Goal: Obtain resource: Download file/media

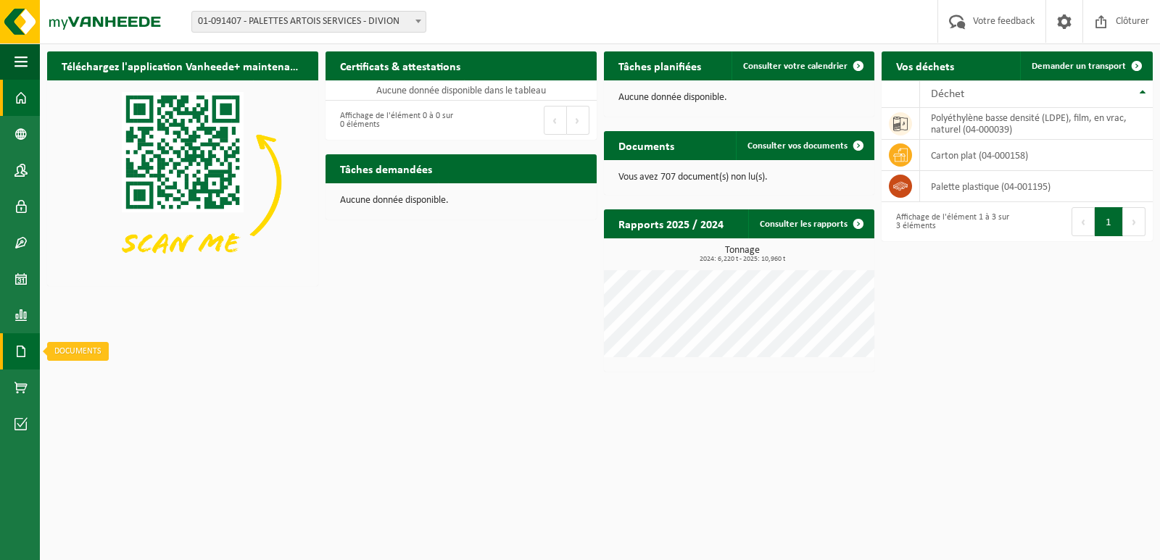
click at [21, 349] on span at bounding box center [20, 351] width 13 height 36
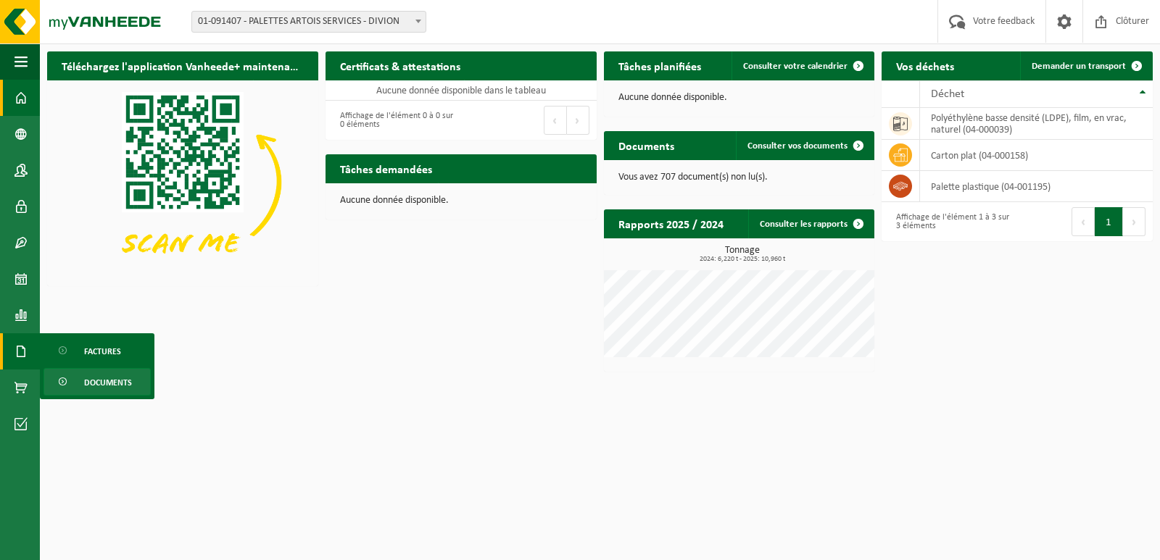
click at [106, 382] on span "Documents" at bounding box center [108, 383] width 48 height 28
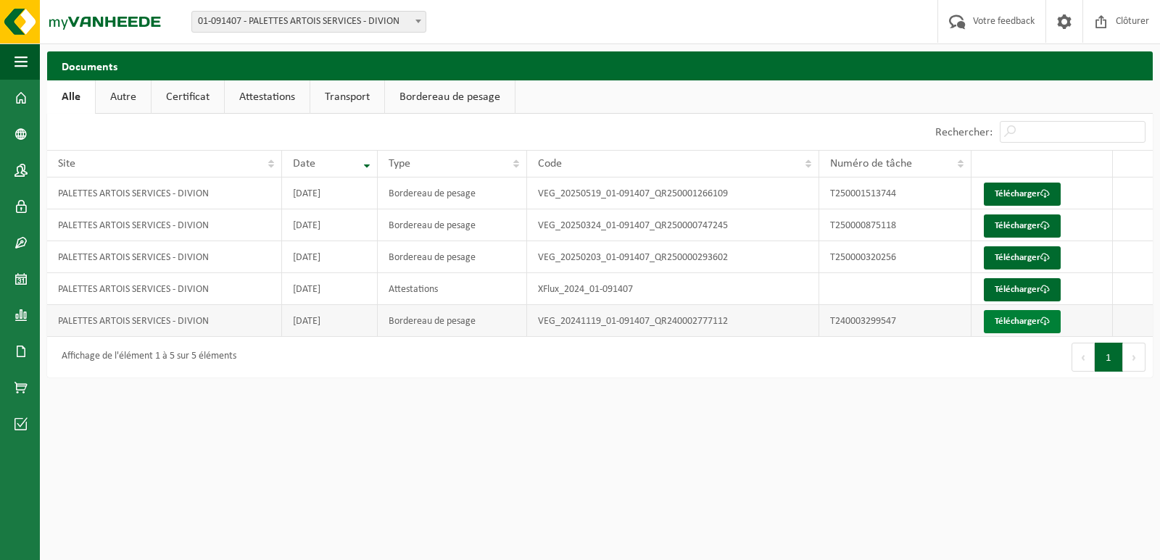
click at [1023, 331] on link "Télécharger" at bounding box center [1022, 321] width 77 height 23
click at [346, 295] on td "2025-01-02" at bounding box center [329, 289] width 95 height 32
click at [334, 326] on td "2024-11-19" at bounding box center [329, 321] width 95 height 32
click at [312, 322] on td "2024-11-19" at bounding box center [329, 321] width 95 height 32
drag, startPoint x: 311, startPoint y: 320, endPoint x: 370, endPoint y: 318, distance: 58.8
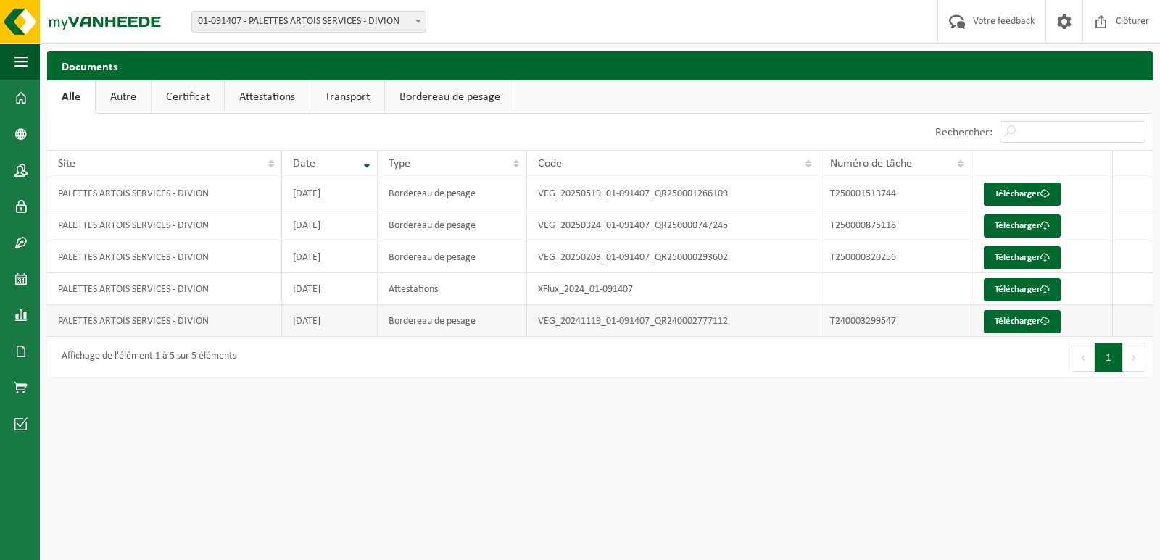
click at [370, 318] on td "2024-11-19" at bounding box center [329, 321] width 95 height 32
click at [367, 325] on td "2024-11-19" at bounding box center [329, 321] width 95 height 32
click at [217, 101] on link "Certificat" at bounding box center [187, 96] width 72 height 33
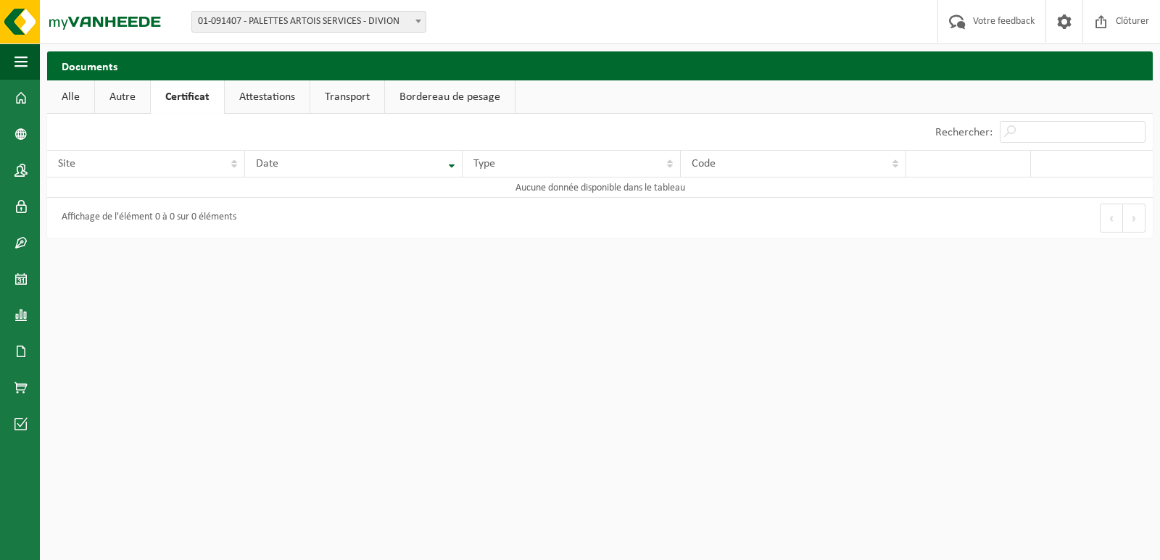
click at [462, 84] on link "Bordereau de pesage" at bounding box center [450, 96] width 130 height 33
